Goal: Entertainment & Leisure: Consume media (video, audio)

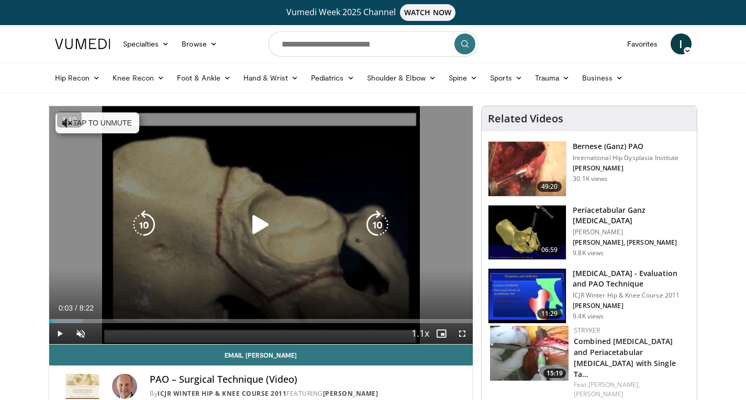
click at [257, 218] on icon "Video Player" at bounding box center [260, 224] width 29 height 29
click at [121, 130] on button "Tap to unmute" at bounding box center [97, 123] width 84 height 21
click at [256, 220] on icon "Video Player" at bounding box center [260, 224] width 29 height 29
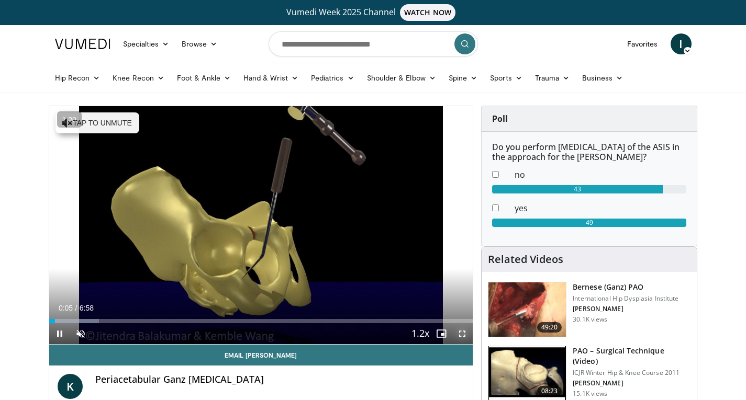
click at [462, 330] on span "Video Player" at bounding box center [462, 333] width 21 height 21
click at [82, 334] on span "Video Player" at bounding box center [80, 333] width 21 height 21
click at [461, 331] on span "Video Player" at bounding box center [462, 333] width 21 height 21
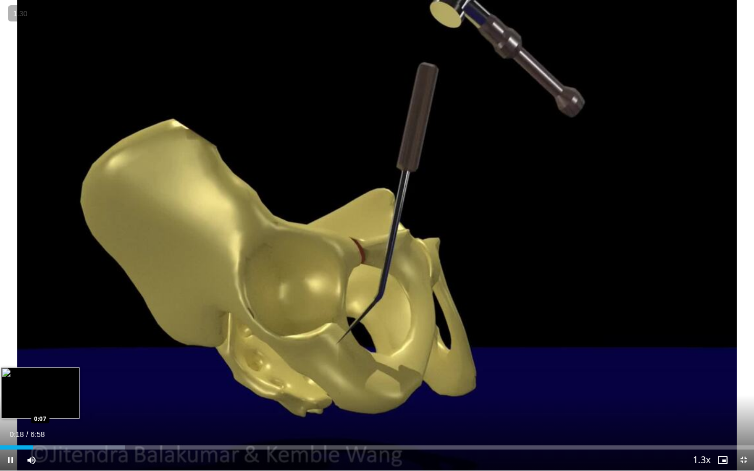
click at [14, 400] on div "0:18" at bounding box center [16, 447] width 33 height 4
click at [26, 400] on div "Loaded : 21.52% 0:30 0:12" at bounding box center [377, 445] width 754 height 10
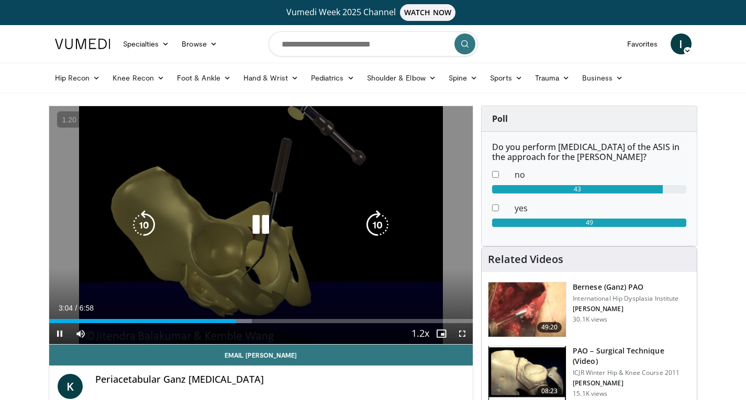
click at [261, 225] on icon "Video Player" at bounding box center [260, 224] width 29 height 29
click at [260, 231] on icon "Video Player" at bounding box center [260, 224] width 29 height 29
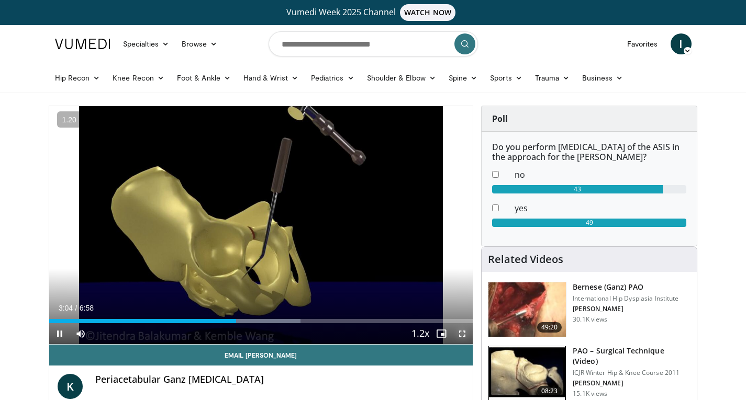
click at [462, 334] on span "Video Player" at bounding box center [462, 333] width 21 height 21
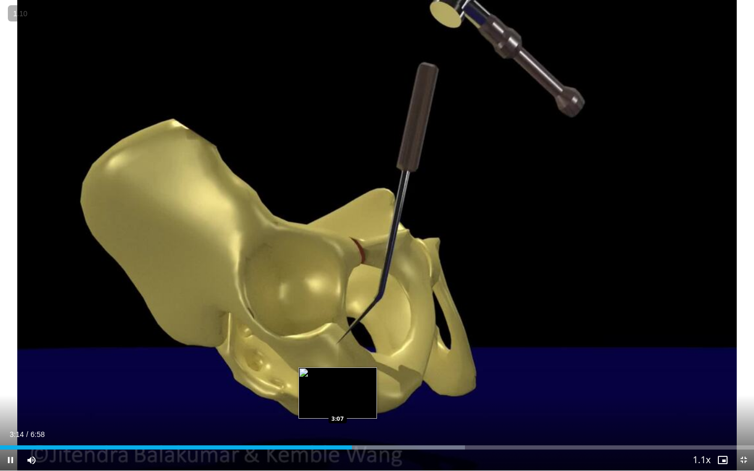
click at [335, 400] on div "Loaded : 61.66% 3:15 3:07" at bounding box center [377, 447] width 754 height 4
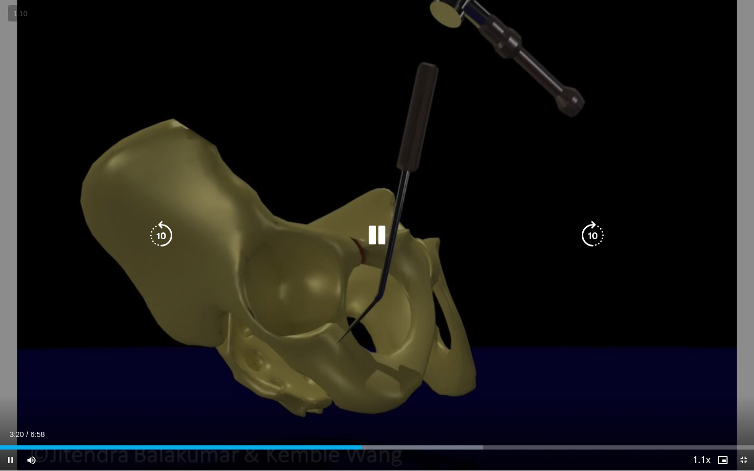
click at [157, 238] on icon "Video Player" at bounding box center [161, 235] width 29 height 29
click at [370, 235] on icon "Video Player" at bounding box center [376, 235] width 29 height 29
click at [373, 237] on icon "Video Player" at bounding box center [376, 235] width 29 height 29
click at [294, 296] on div "20 seconds Tap to unmute" at bounding box center [377, 235] width 754 height 470
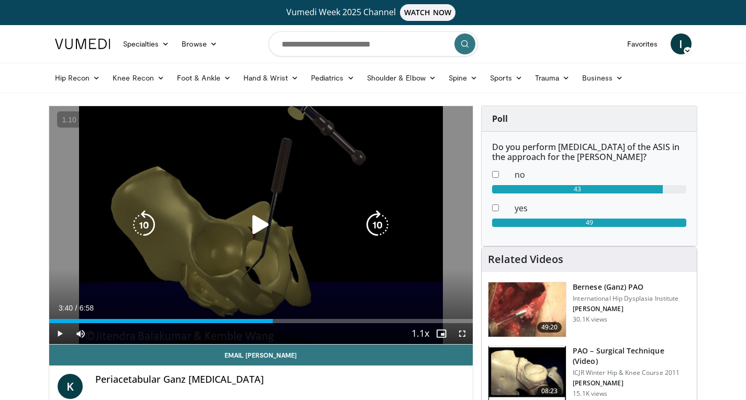
click at [283, 256] on div "20 seconds Tap to unmute" at bounding box center [261, 225] width 424 height 238
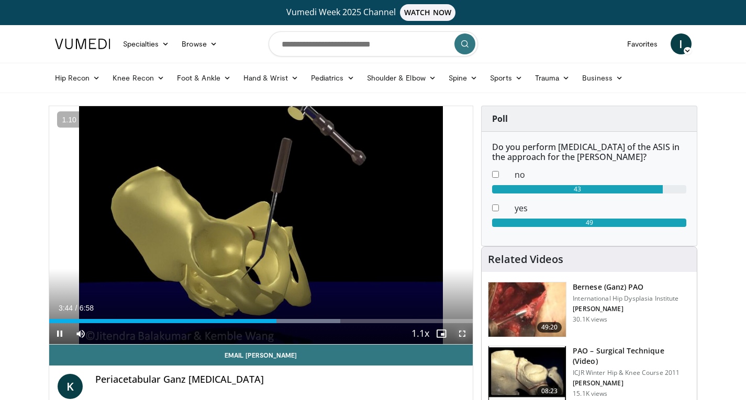
click at [461, 331] on span "Video Player" at bounding box center [462, 333] width 21 height 21
